Goal: Task Accomplishment & Management: Manage account settings

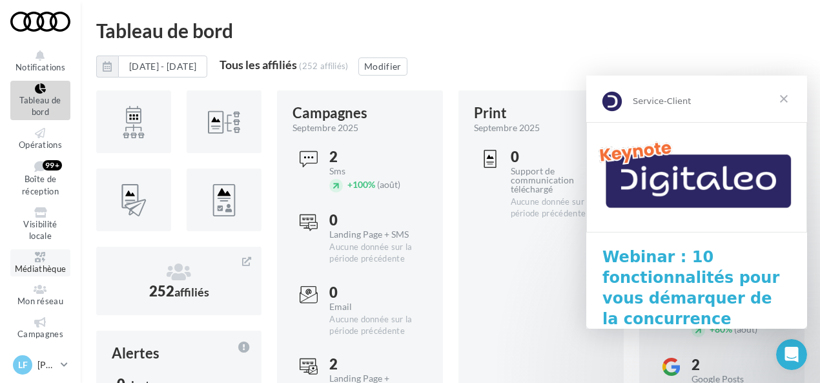
scroll to position [62, 0]
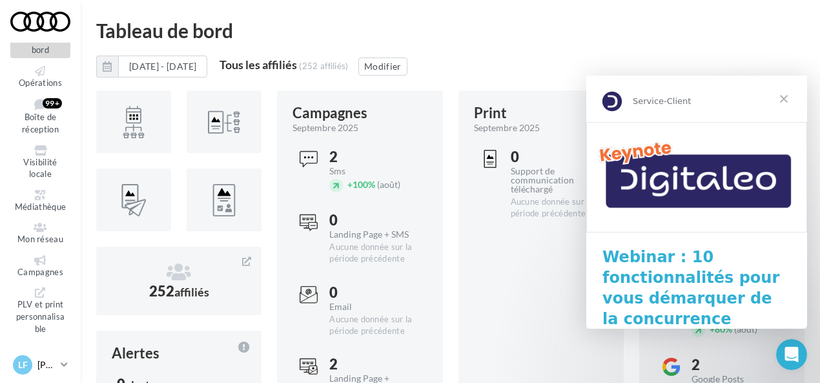
click at [43, 364] on p "[PERSON_NAME]" at bounding box center [46, 365] width 18 height 13
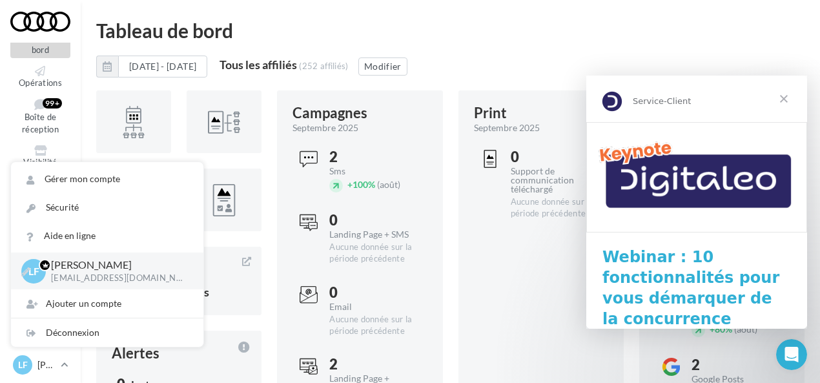
click at [95, 275] on p "[EMAIL_ADDRESS][DOMAIN_NAME]" at bounding box center [117, 279] width 132 height 12
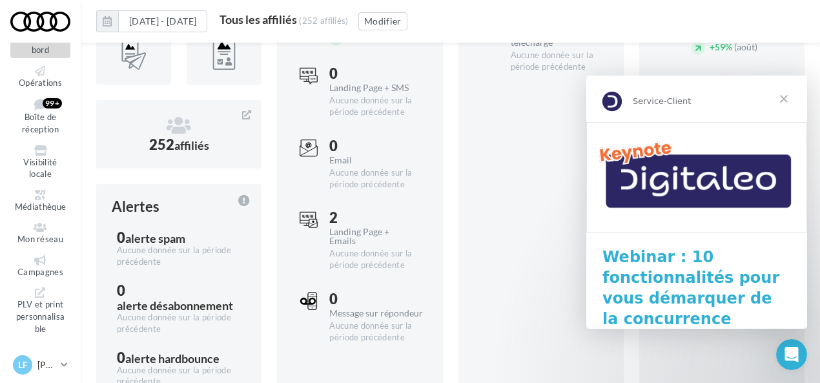
scroll to position [156, 0]
click at [789, 99] on span "Fermer" at bounding box center [784, 99] width 47 height 47
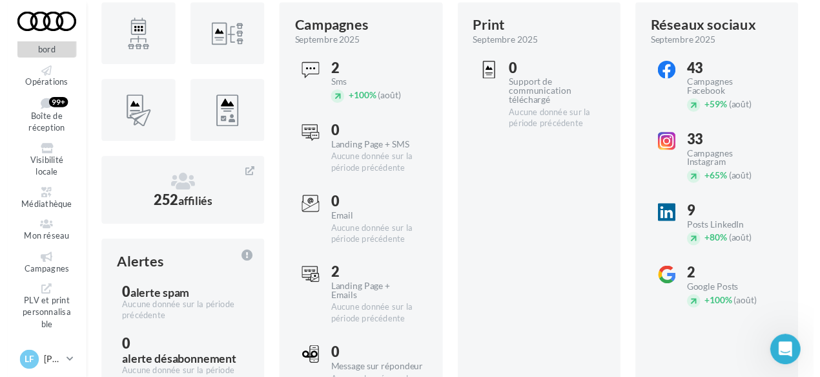
scroll to position [0, 0]
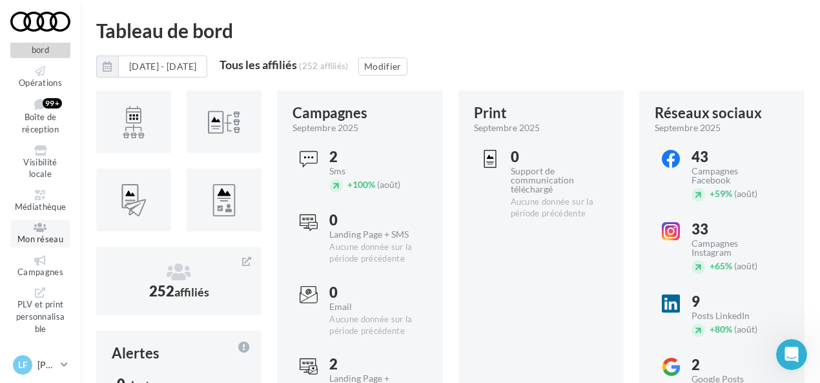
click at [45, 227] on icon at bounding box center [40, 227] width 52 height 10
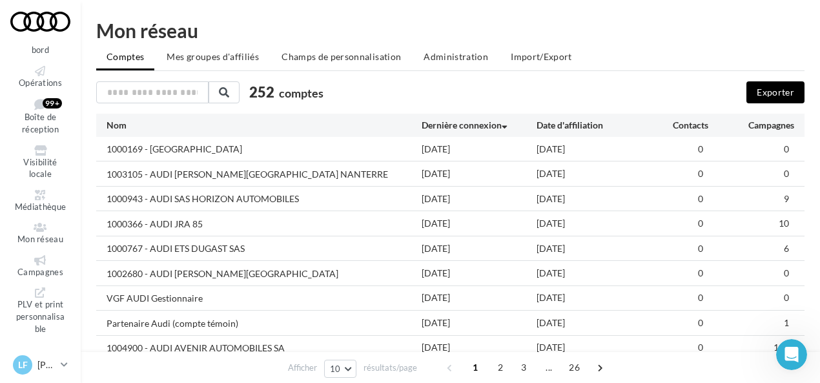
click at [129, 151] on div "1000169 - [GEOGRAPHIC_DATA]" at bounding box center [175, 149] width 136 height 13
click at [543, 151] on div "[DATE]" at bounding box center [594, 149] width 115 height 13
click at [772, 152] on div "0" at bounding box center [752, 149] width 86 height 13
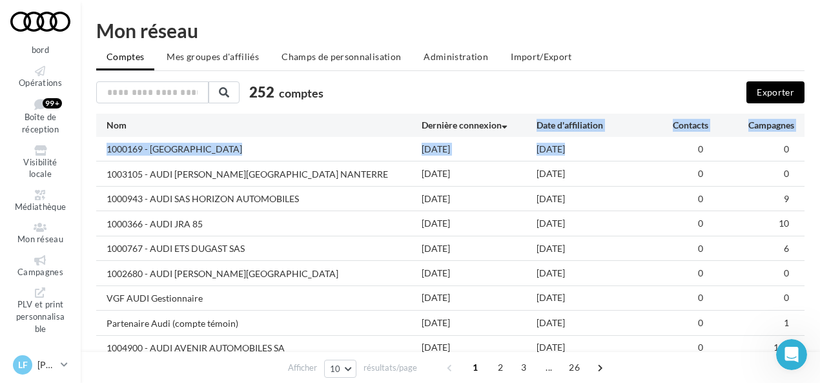
drag, startPoint x: 539, startPoint y: 124, endPoint x: 526, endPoint y: 117, distance: 14.7
click at [526, 117] on div "Nom Dernière connexion Date d'affiliation Contacts Campagnes 1000169 - [GEOGRAP…" at bounding box center [450, 265] width 709 height 302
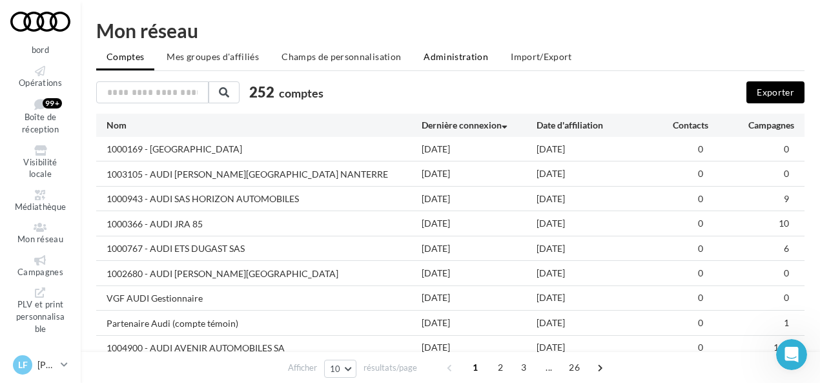
click at [471, 55] on span "Administration" at bounding box center [456, 56] width 65 height 11
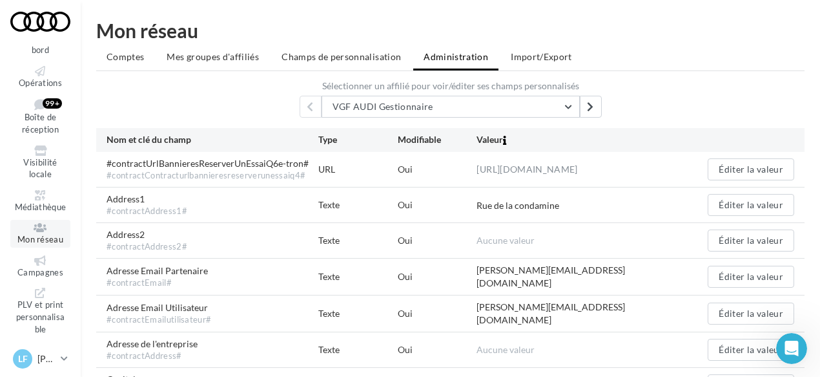
click at [37, 238] on span "Mon réseau" at bounding box center [40, 239] width 46 height 10
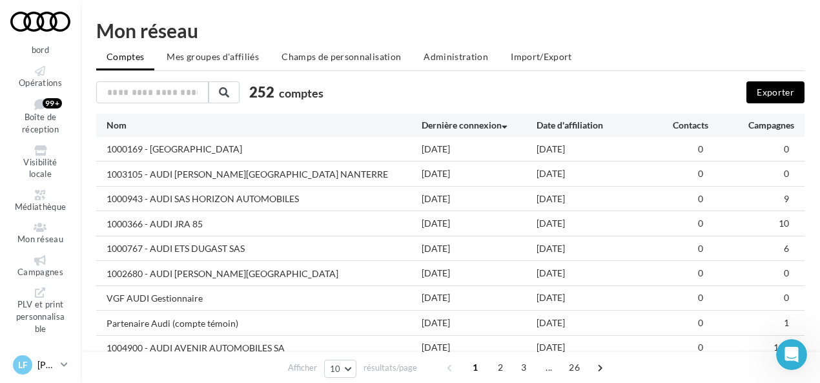
click at [37, 372] on div "LF [PERSON_NAME] [EMAIL_ADDRESS][DOMAIN_NAME]" at bounding box center [34, 364] width 43 height 19
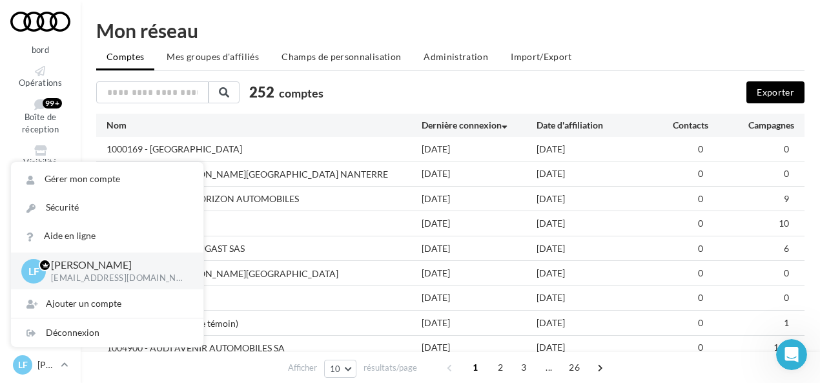
click at [278, 28] on div "Mon réseau" at bounding box center [450, 30] width 709 height 19
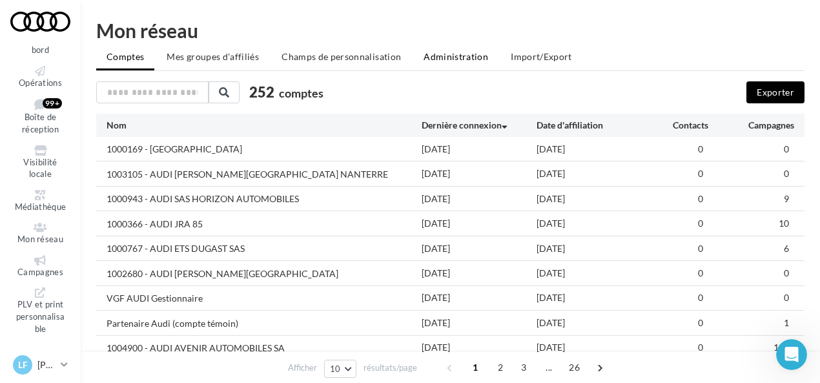
click at [445, 58] on span "Administration" at bounding box center [456, 56] width 65 height 11
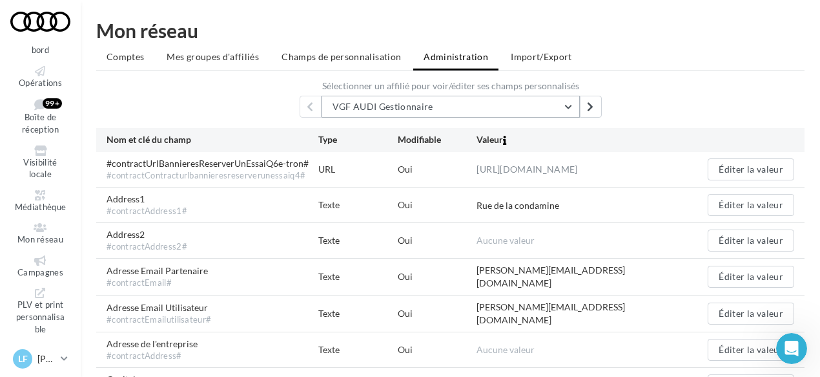
click at [450, 110] on button "VGF AUDI Gestionnaire" at bounding box center [451, 107] width 258 height 22
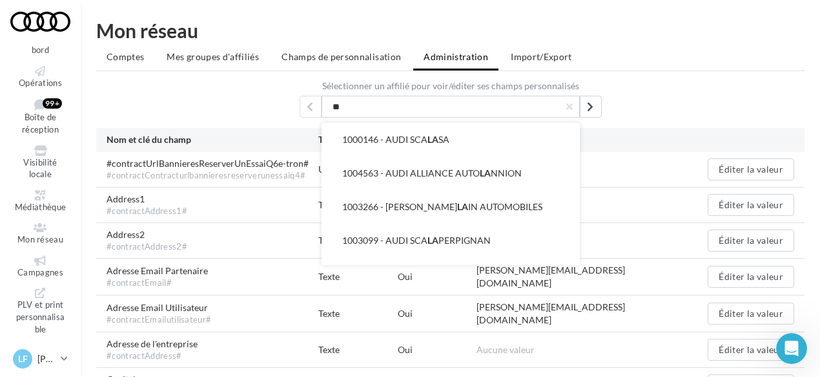
type input "*"
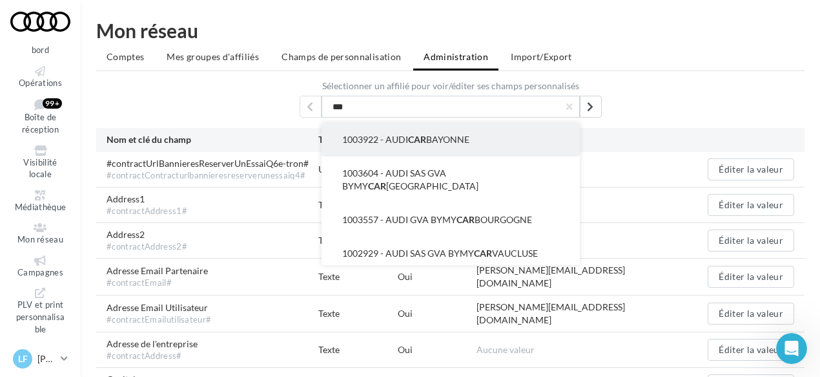
type input "***"
click at [445, 137] on span "1003922 - AUDI CAR BAYONNE" at bounding box center [405, 139] width 127 height 11
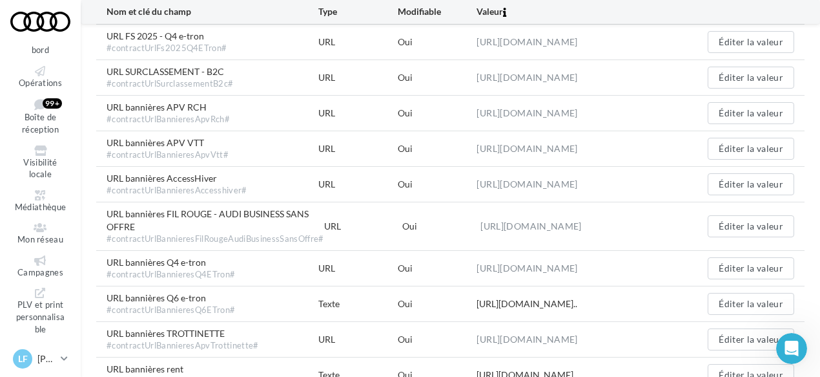
scroll to position [1970, 0]
